Goal: Transaction & Acquisition: Purchase product/service

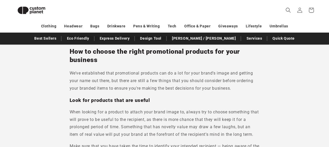
scroll to position [936, 0]
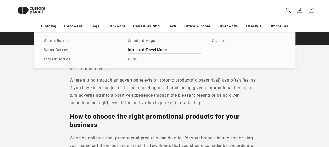
click at [139, 50] on link "Insulated Travel Mugs" at bounding box center [164, 50] width 73 height 7
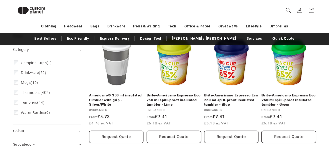
scroll to position [71, 0]
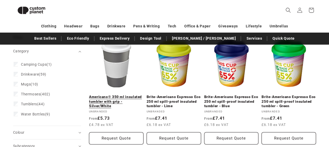
click at [110, 102] on link "Americano® 350 ml insulated tumbler with grip - Silver/White" at bounding box center [116, 102] width 54 height 14
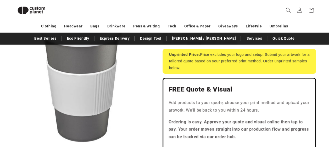
scroll to position [98, 0]
